Goal: Task Accomplishment & Management: Manage account settings

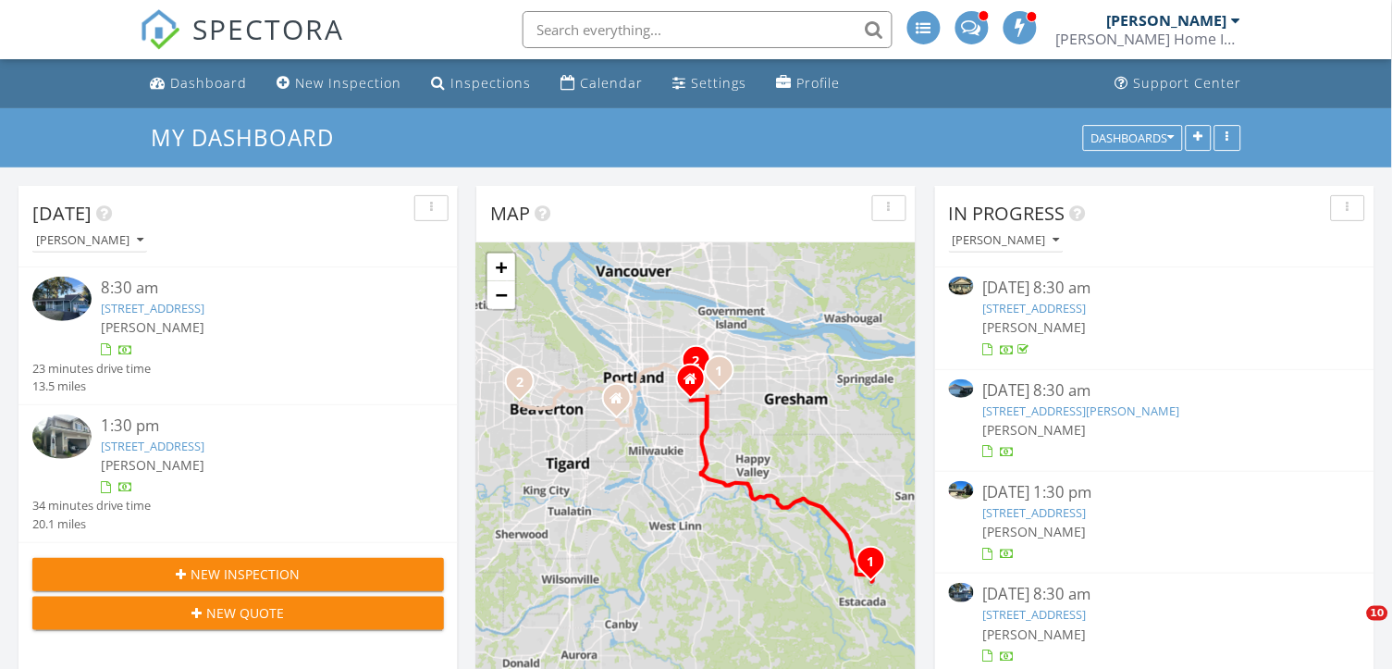
click at [70, 436] on img at bounding box center [61, 436] width 59 height 44
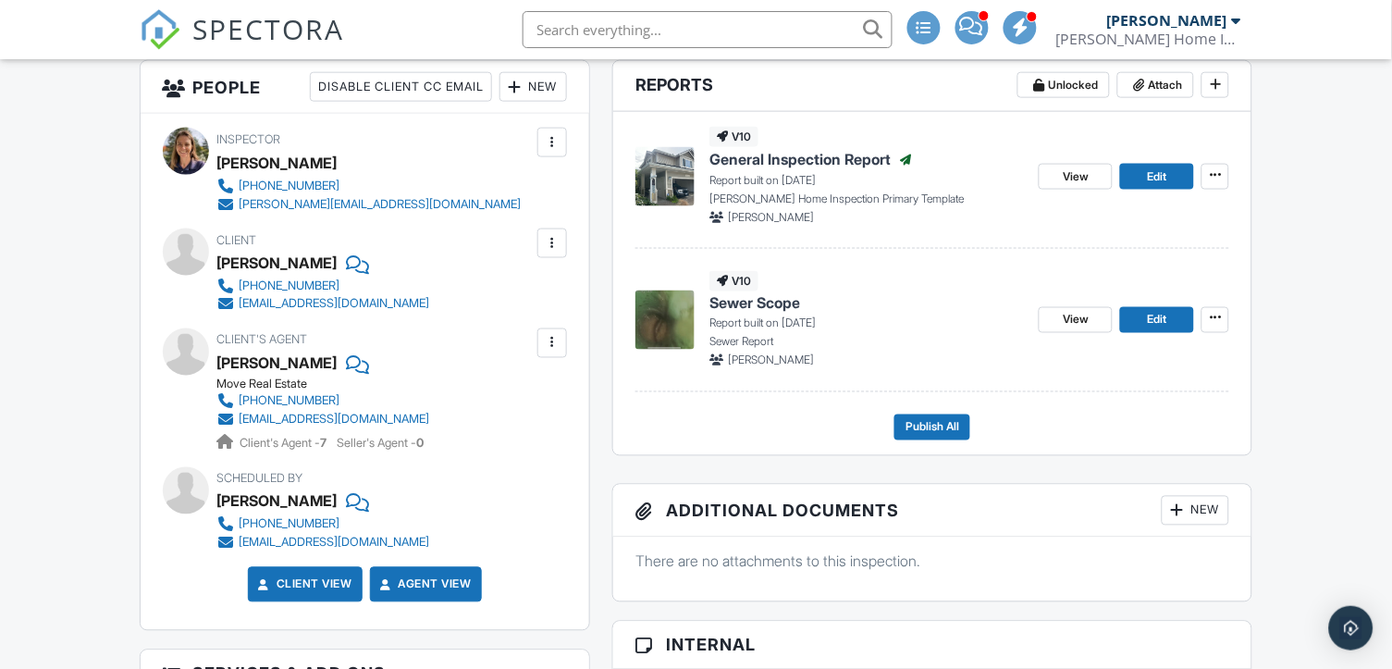
click at [1075, 563] on p "There are no attachments to this inspection." at bounding box center [933, 561] width 594 height 20
click at [1078, 554] on p "There are no attachments to this inspection." at bounding box center [933, 561] width 594 height 20
click at [1089, 558] on p "There are no attachments to this inspection." at bounding box center [933, 561] width 594 height 20
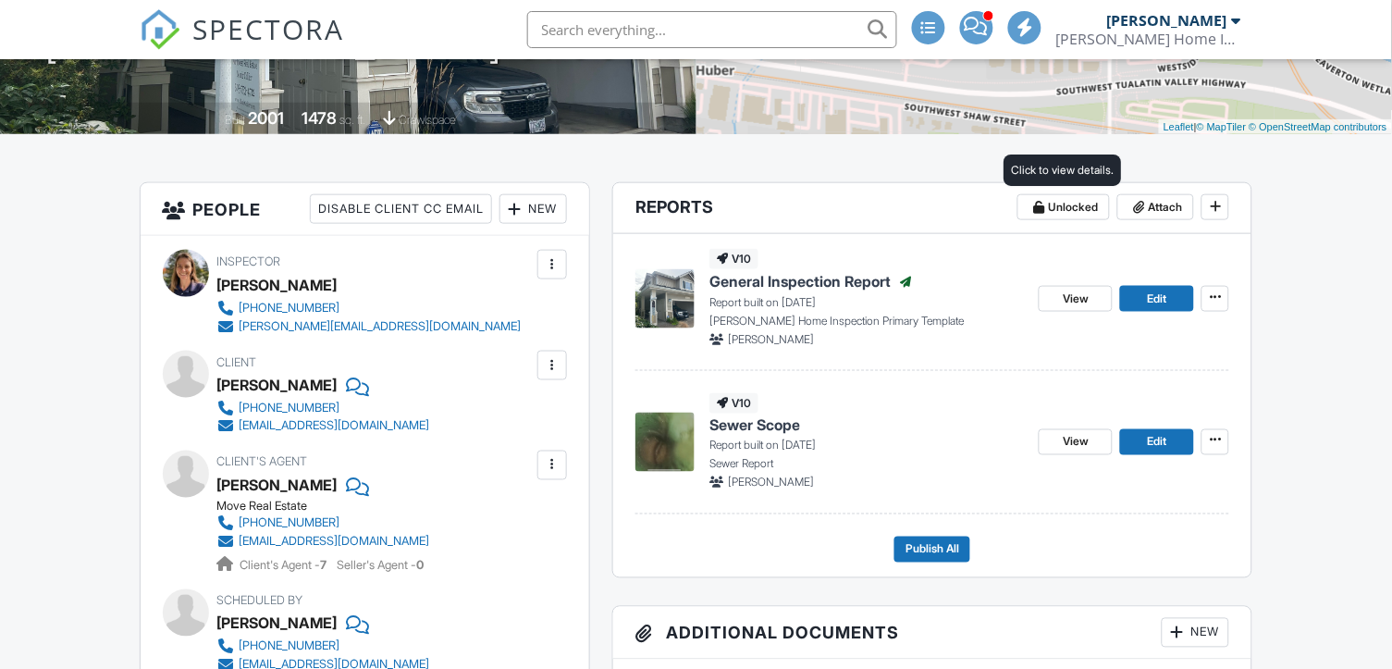
scroll to position [361, 0]
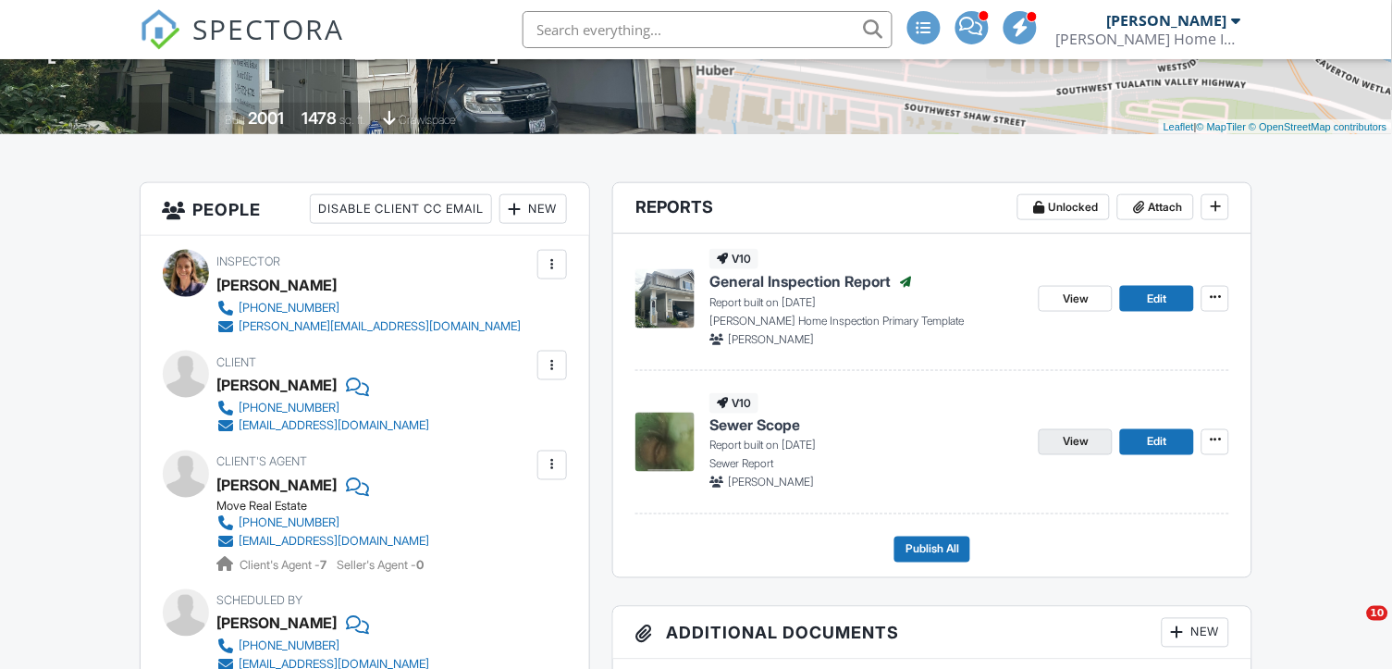
click at [1094, 441] on link "View" at bounding box center [1076, 442] width 74 height 26
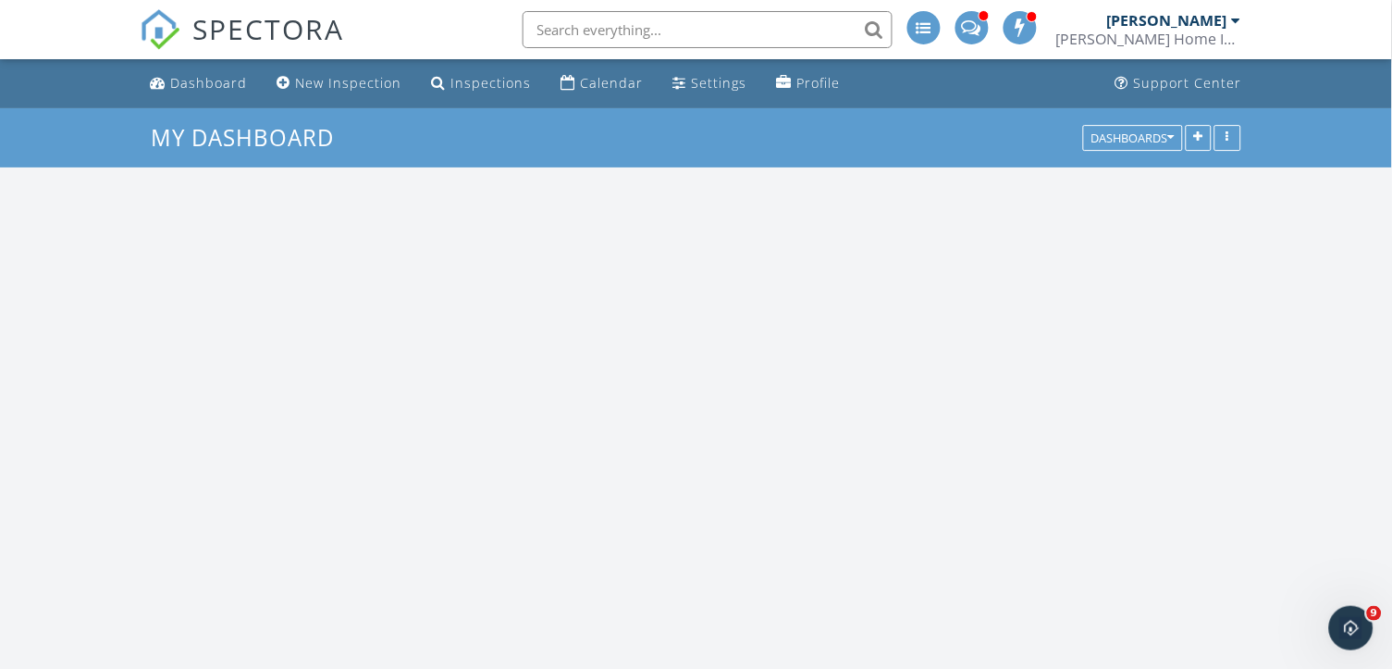
scroll to position [1916, 1394]
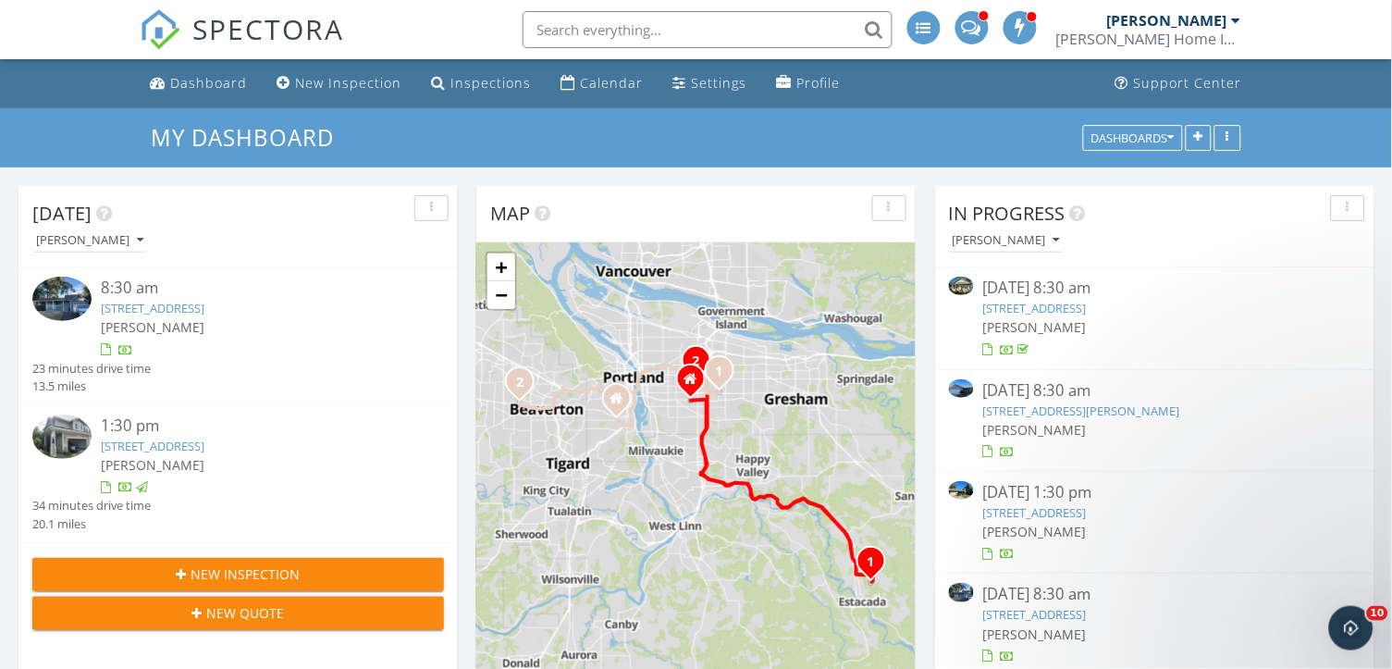
click at [178, 305] on link "2349 SE 113th Ave, Portland, OR 97216" at bounding box center [153, 308] width 104 height 17
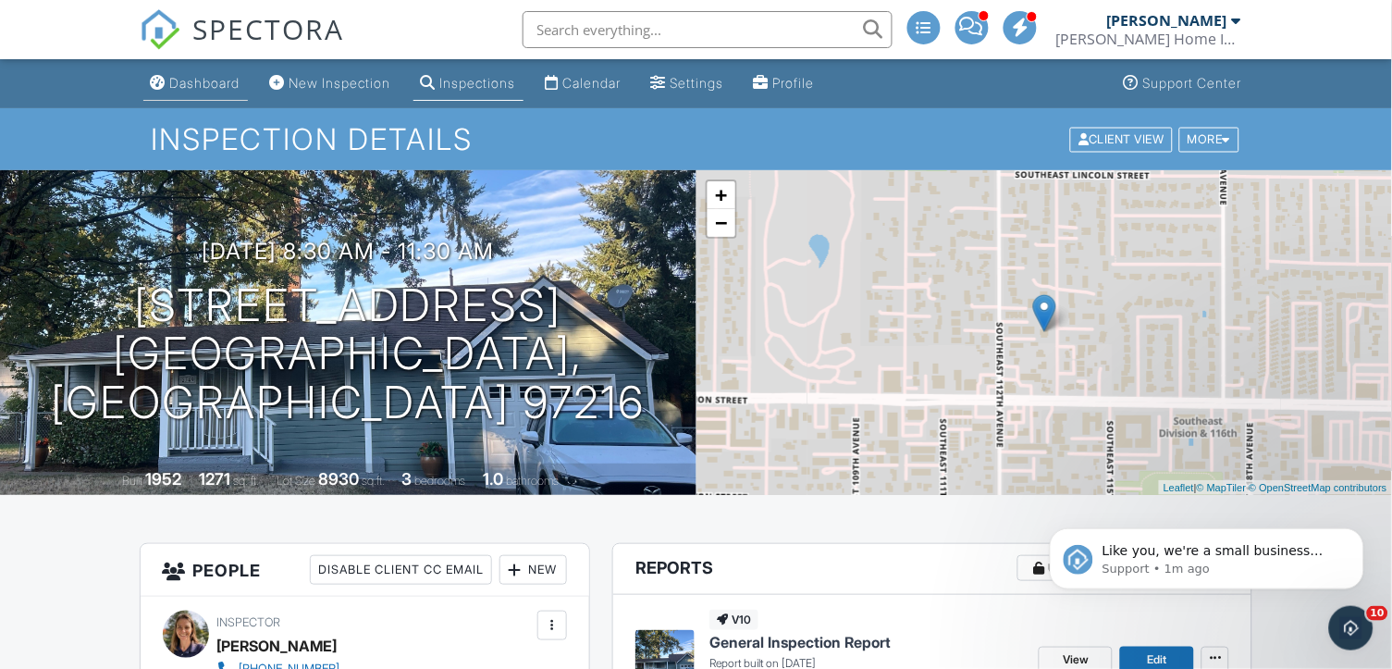
click at [205, 79] on div "Dashboard" at bounding box center [205, 83] width 70 height 16
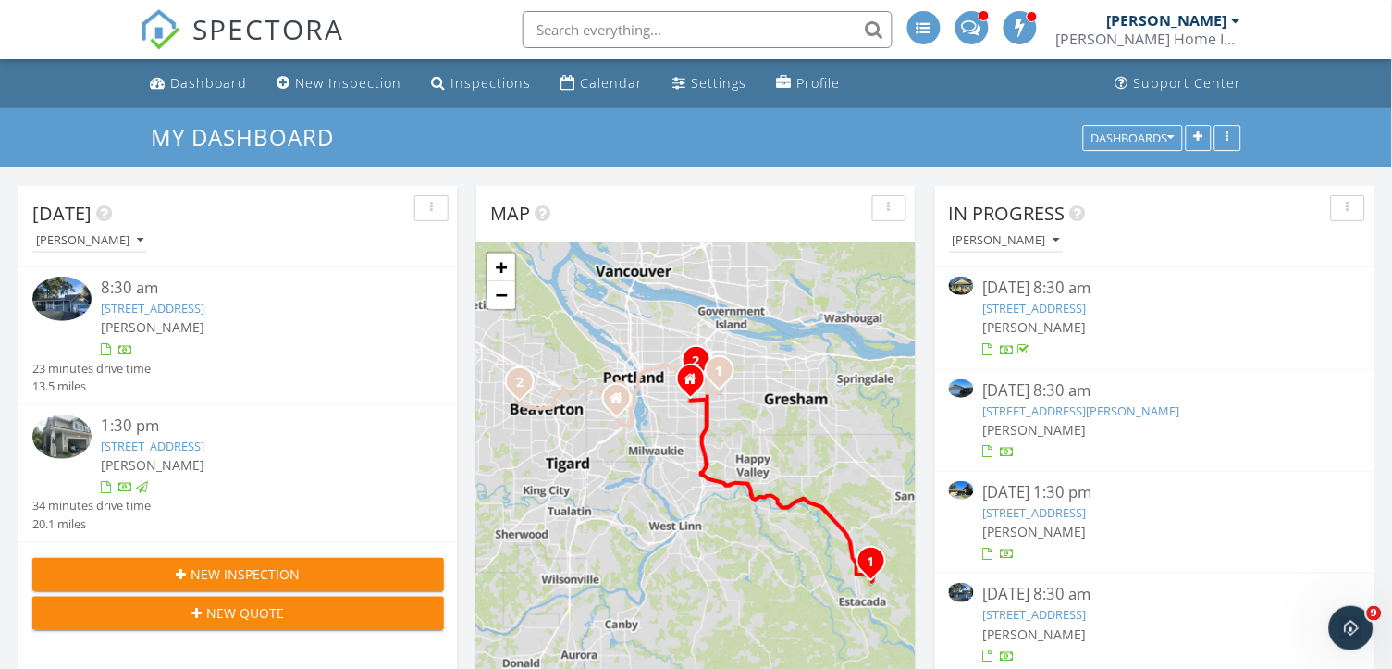
click at [204, 445] on link "[STREET_ADDRESS]" at bounding box center [153, 446] width 104 height 17
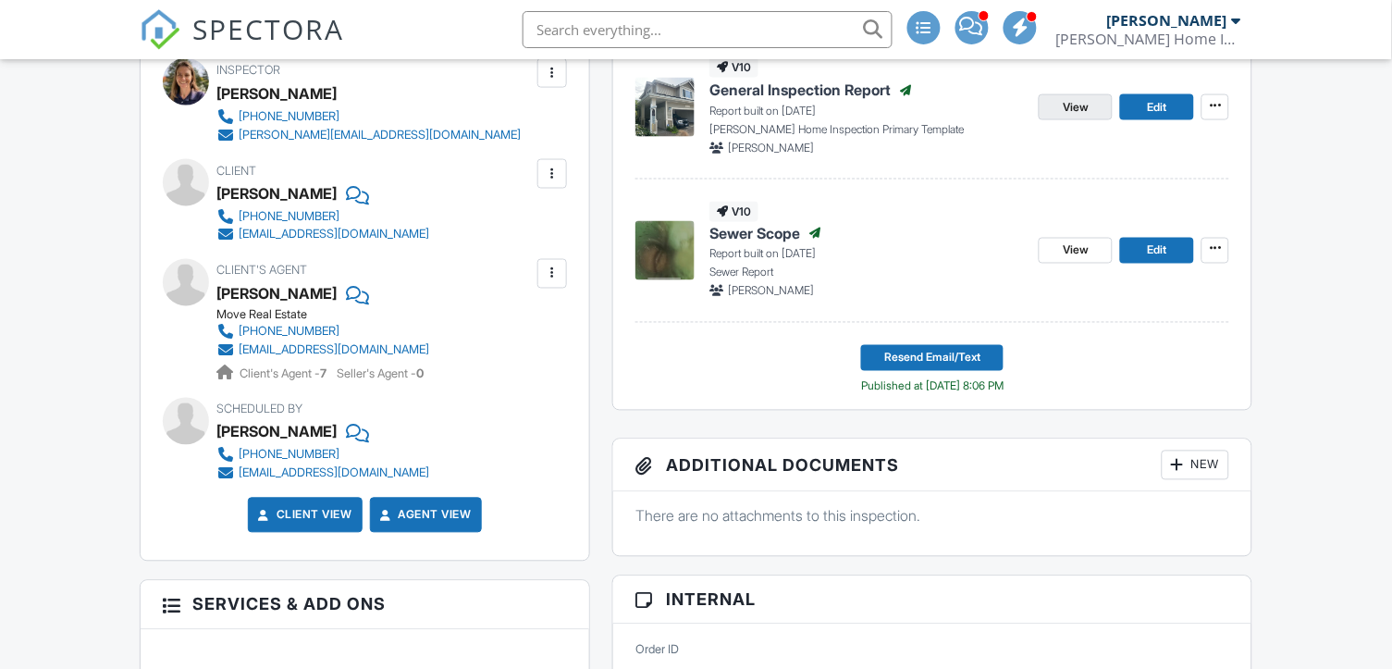
scroll to position [552, 0]
click at [1162, 108] on span "Edit" at bounding box center [1157, 107] width 19 height 19
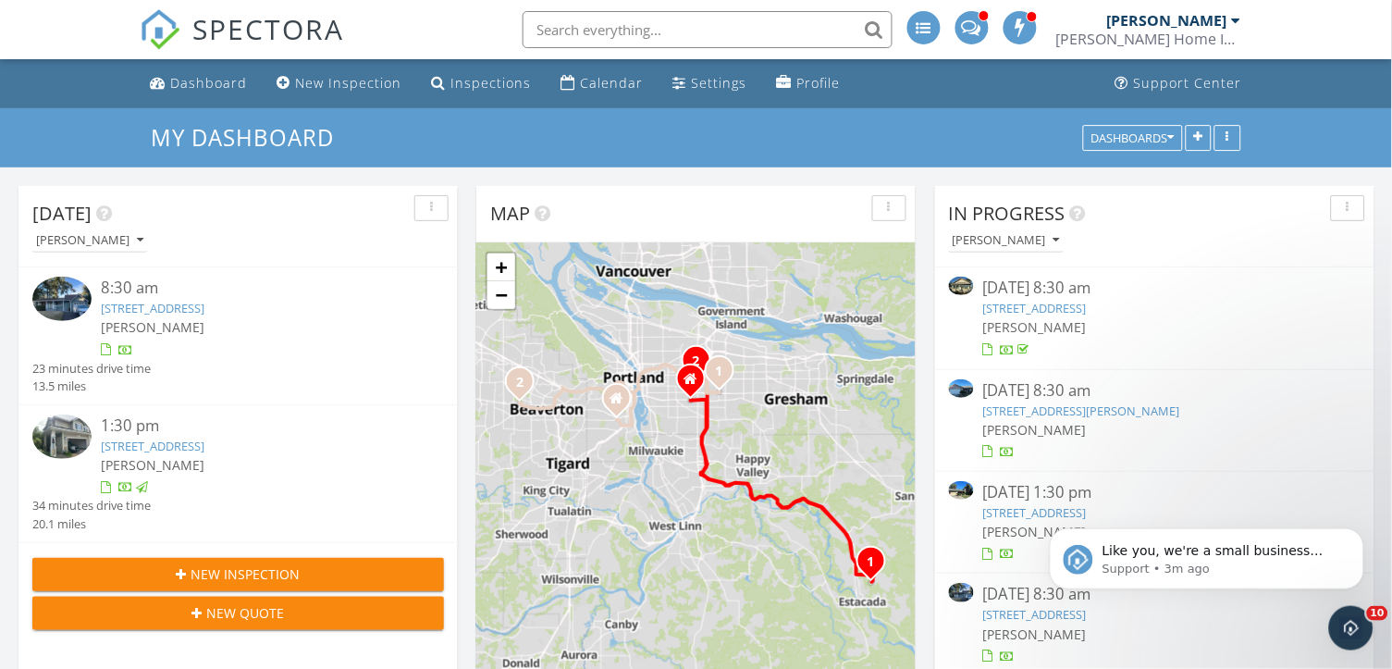
click at [73, 303] on img at bounding box center [61, 299] width 59 height 44
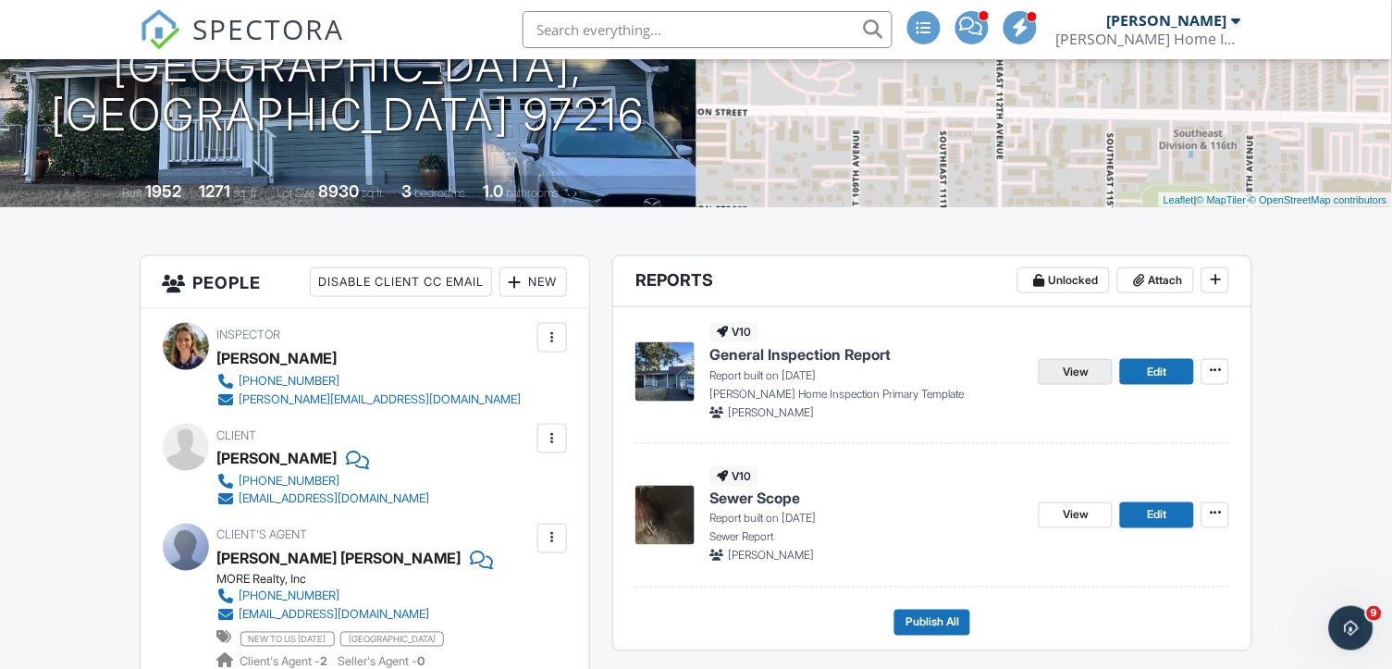
click at [1065, 369] on span "View" at bounding box center [1076, 372] width 26 height 19
